Goal: Task Accomplishment & Management: Manage account settings

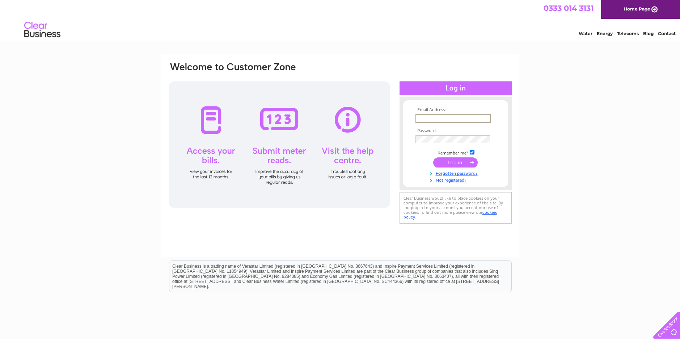
click at [421, 121] on input "text" at bounding box center [453, 118] width 75 height 9
type input "[EMAIL_ADDRESS][DOMAIN_NAME]"
click at [447, 175] on link "Forgotten password?" at bounding box center [457, 172] width 82 height 7
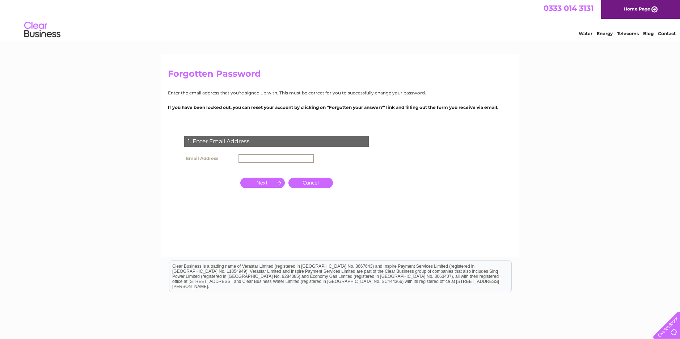
click at [248, 158] on input "text" at bounding box center [276, 158] width 75 height 9
type input "manager@renfieldcentre.org.uk"
click at [272, 183] on input "button" at bounding box center [262, 182] width 45 height 10
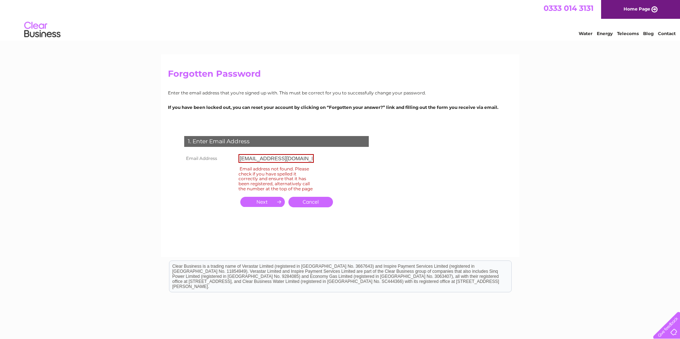
click at [305, 207] on link "Cancel" at bounding box center [311, 202] width 45 height 11
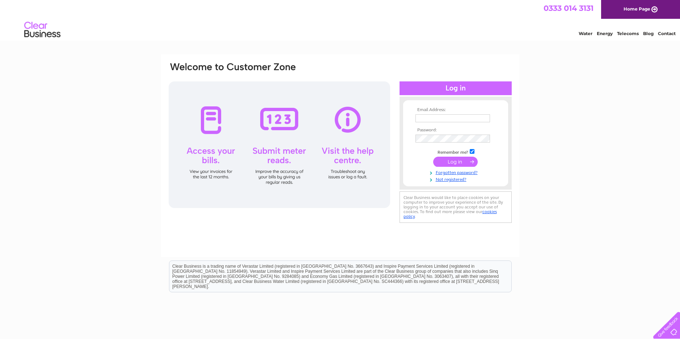
click at [209, 145] on div at bounding box center [280, 144] width 222 height 127
